Goal: Information Seeking & Learning: Learn about a topic

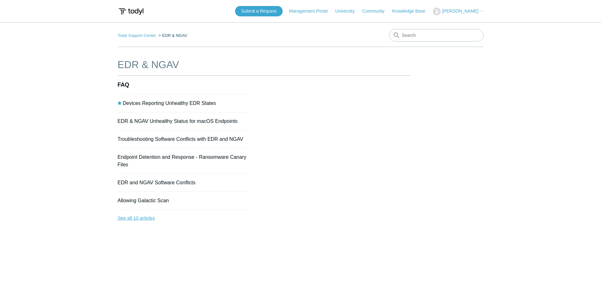
click at [136, 221] on link "See all 10 articles" at bounding box center [184, 218] width 132 height 17
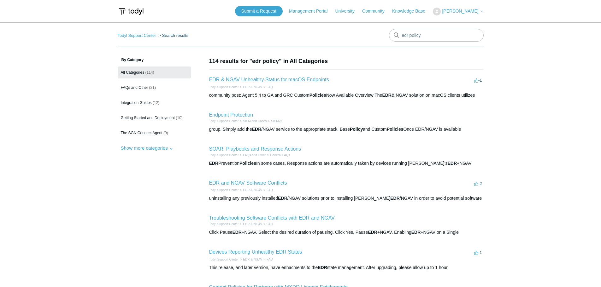
click at [277, 181] on link "EDR and NGAV Software Conflicts" at bounding box center [248, 182] width 78 height 5
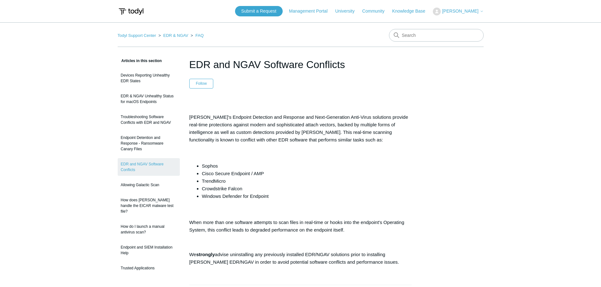
click at [178, 29] on nav "Todyl Support Center EDR & NGAV FAQ" at bounding box center [301, 38] width 366 height 18
click at [176, 39] on nav "Todyl Support Center EDR & NGAV FAQ" at bounding box center [301, 38] width 366 height 18
click at [176, 38] on ol "Todyl Support Center EDR & NGAV FAQ" at bounding box center [161, 35] width 86 height 7
click at [176, 34] on link "EDR & NGAV" at bounding box center [175, 35] width 25 height 5
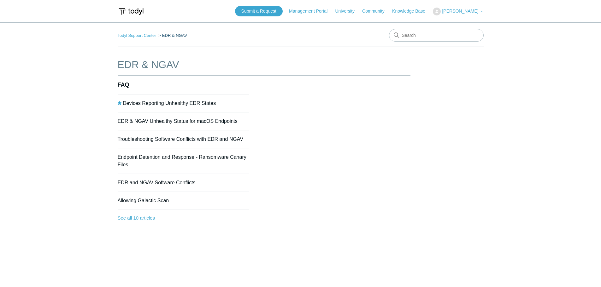
click at [153, 220] on link "See all 10 articles" at bounding box center [184, 218] width 132 height 17
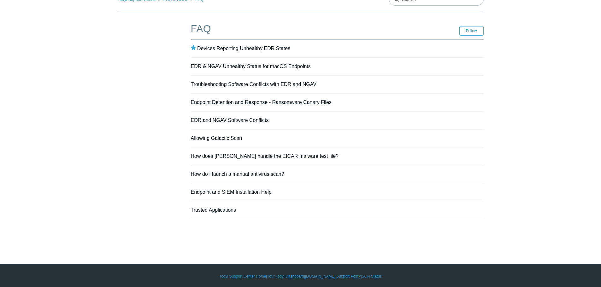
scroll to position [38, 0]
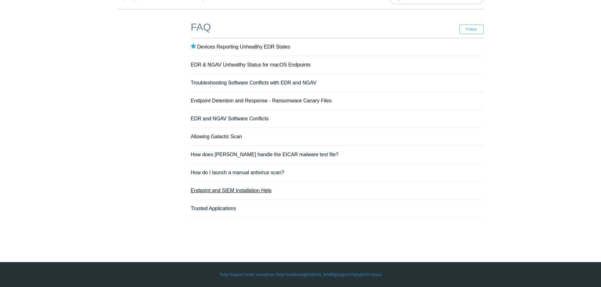
click at [202, 188] on link "Endpoint and SIEM Installation Help" at bounding box center [231, 190] width 81 height 5
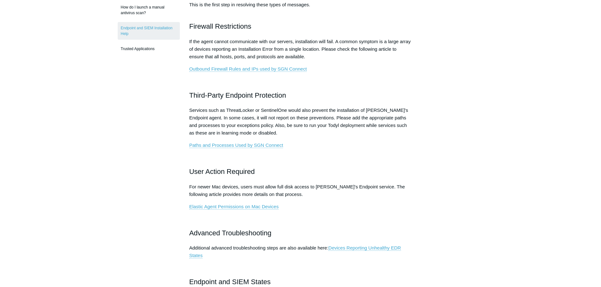
scroll to position [79, 0]
